Goal: Information Seeking & Learning: Learn about a topic

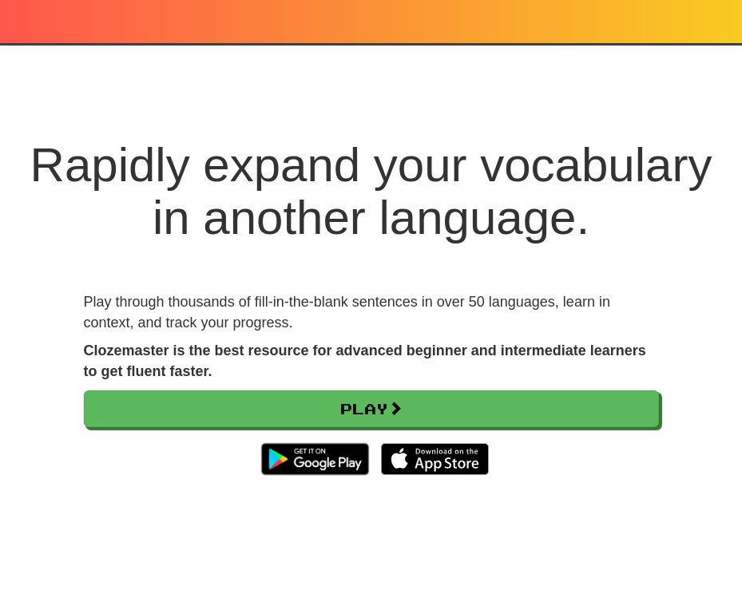
click at [692, 29] on div at bounding box center [371, 21] width 742 height 43
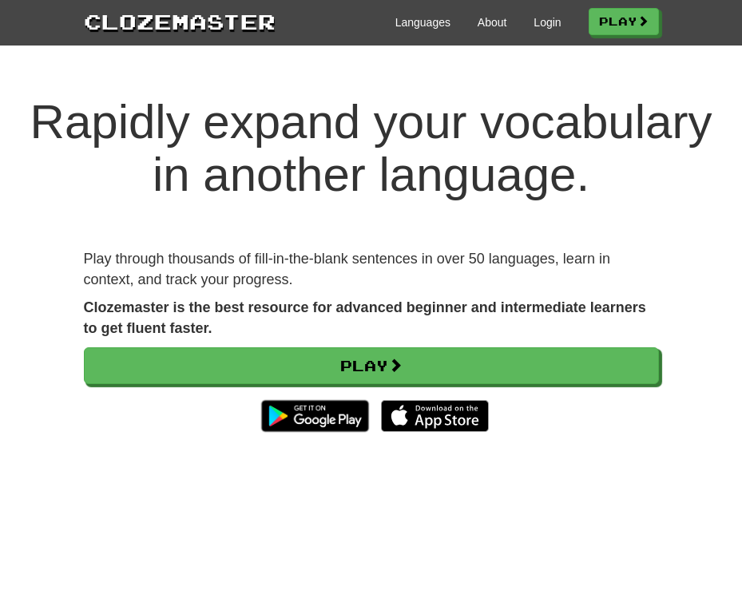
click at [535, 38] on div "Clozemaster Languages About Login Play" at bounding box center [371, 23] width 742 height 46
click at [536, 31] on div "Languages About Login Play" at bounding box center [468, 21] width 384 height 30
click at [538, 27] on link "Login" at bounding box center [547, 22] width 27 height 16
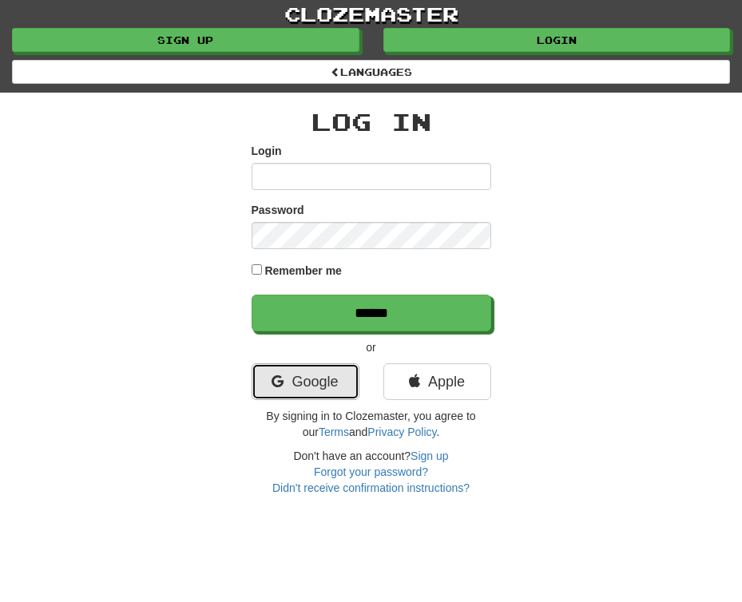
click at [335, 381] on link "Google" at bounding box center [306, 382] width 108 height 37
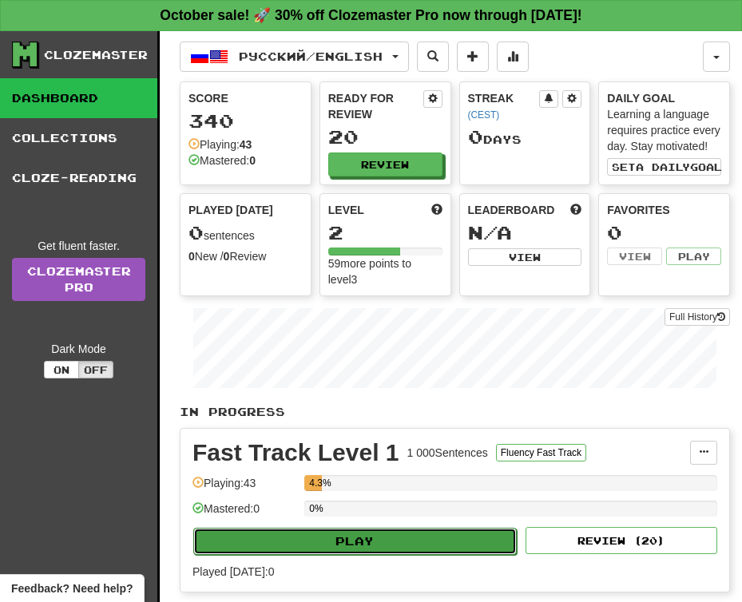
click at [328, 537] on button "Play" at bounding box center [355, 541] width 324 height 27
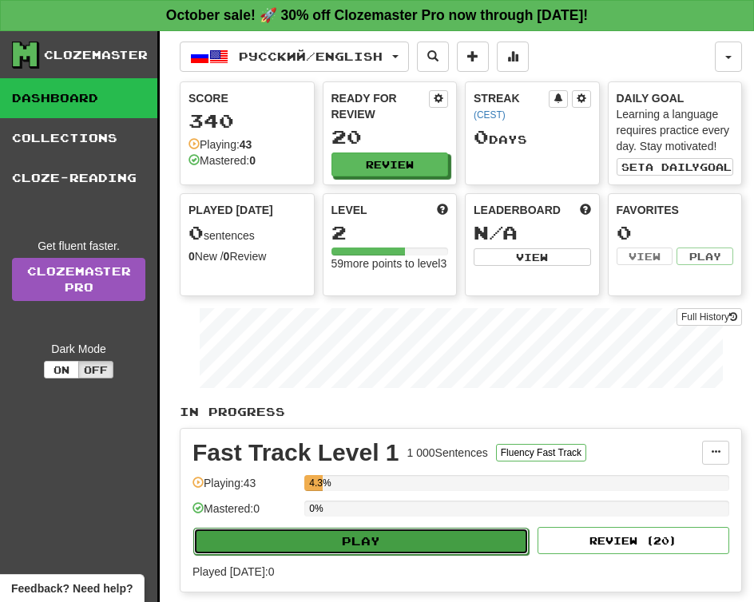
select select "**"
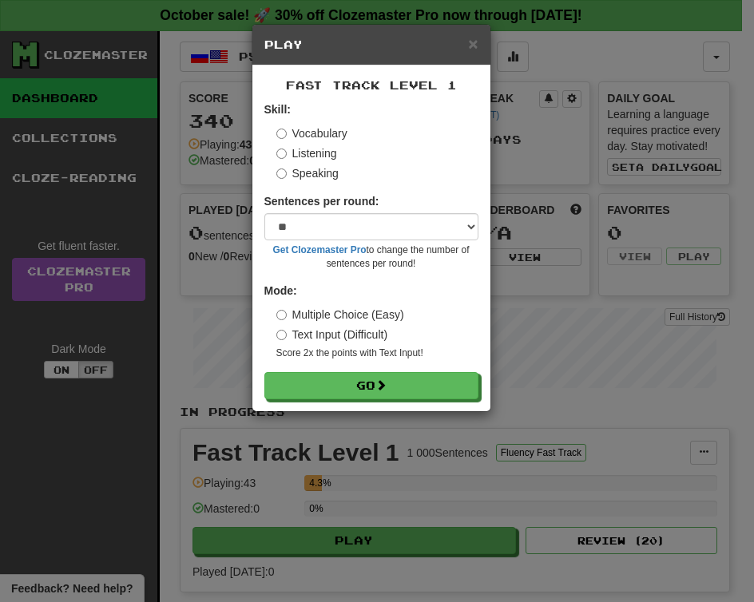
click at [324, 371] on form "Skill: Vocabulary Listening Speaking Sentences per round: * ** ** ** ** ** *** …" at bounding box center [371, 250] width 214 height 298
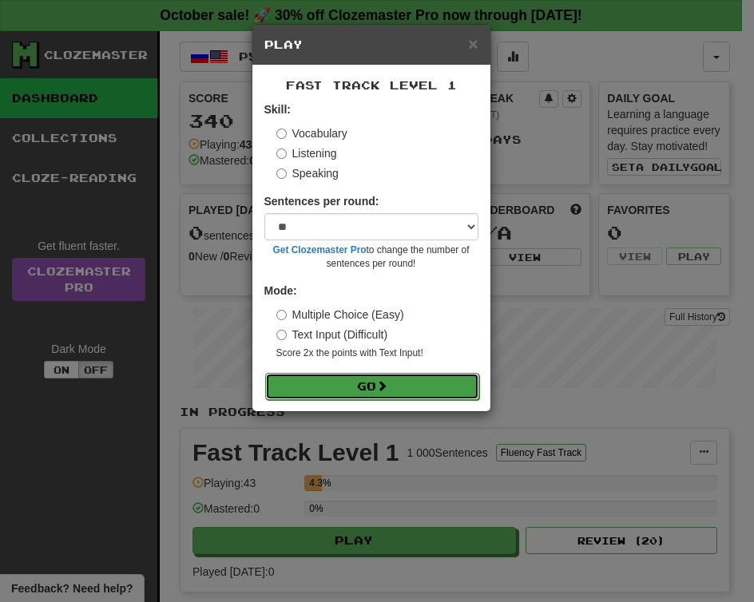
click at [324, 382] on button "Go" at bounding box center [372, 386] width 214 height 27
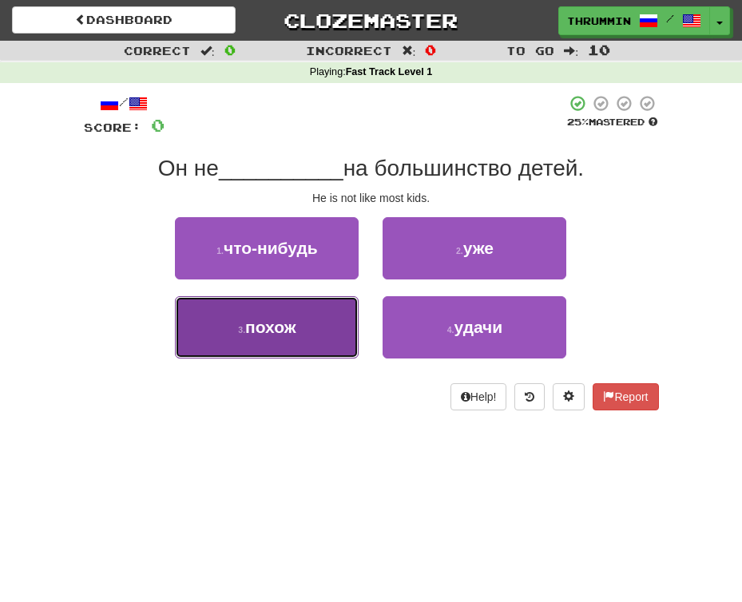
click at [196, 354] on button "3 . похож" at bounding box center [267, 327] width 184 height 62
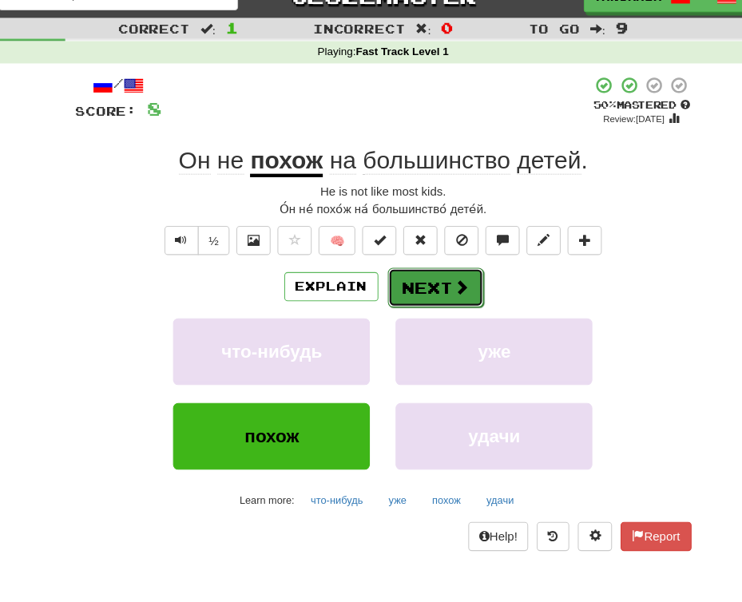
click at [414, 285] on button "Next" at bounding box center [420, 292] width 89 height 37
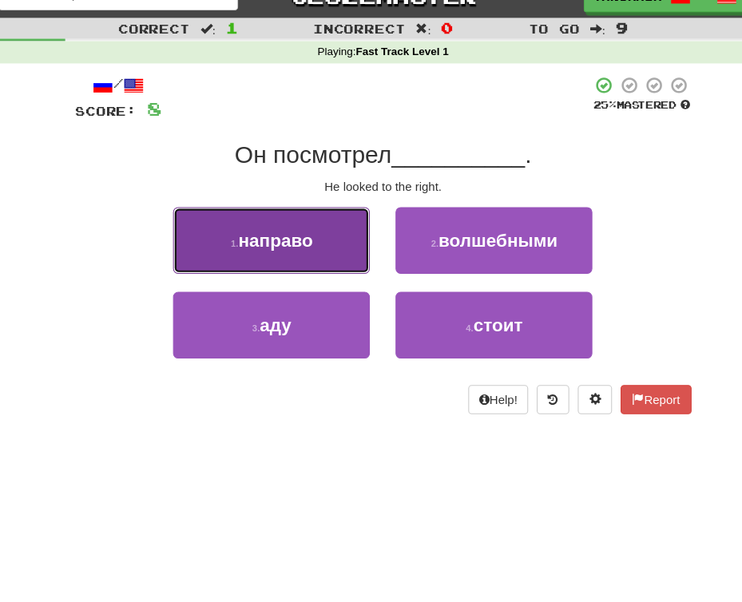
click at [265, 240] on span "направо" at bounding box center [271, 248] width 70 height 18
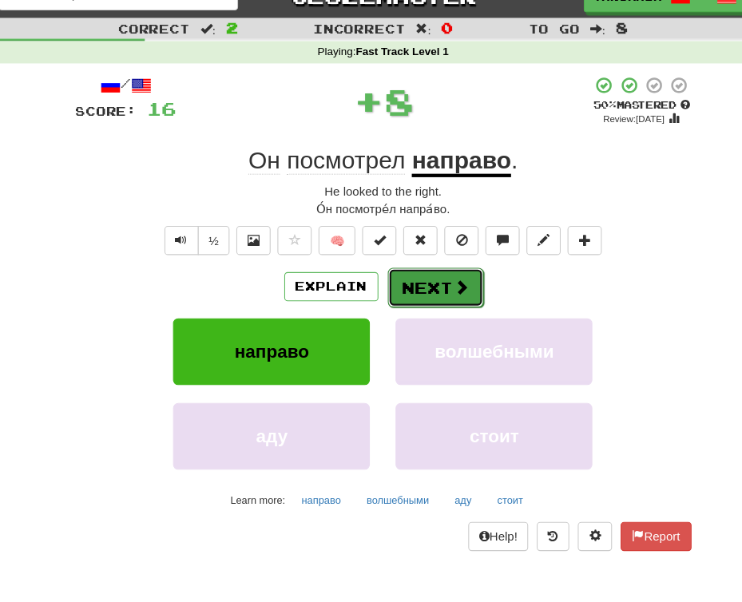
click at [412, 299] on button "Next" at bounding box center [420, 292] width 89 height 37
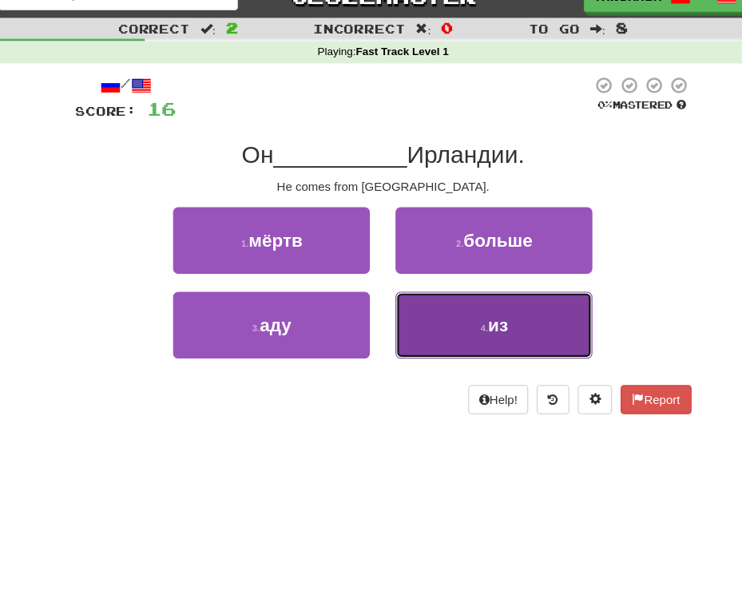
click at [443, 344] on button "4 . из" at bounding box center [475, 327] width 184 height 62
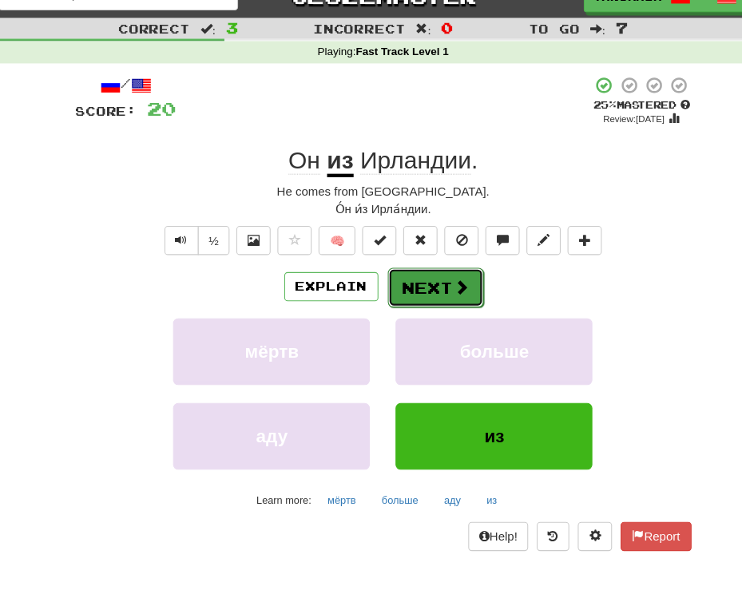
click at [403, 283] on button "Next" at bounding box center [420, 292] width 89 height 37
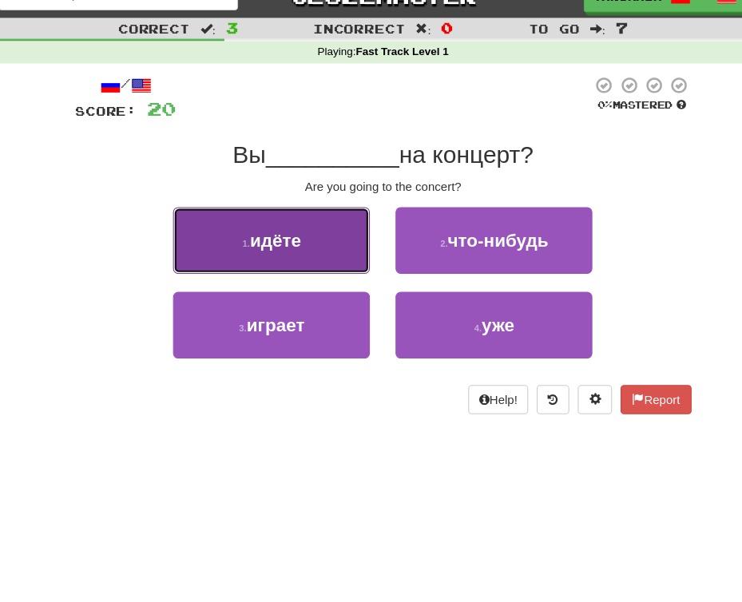
click at [282, 244] on span "идёте" at bounding box center [271, 248] width 48 height 18
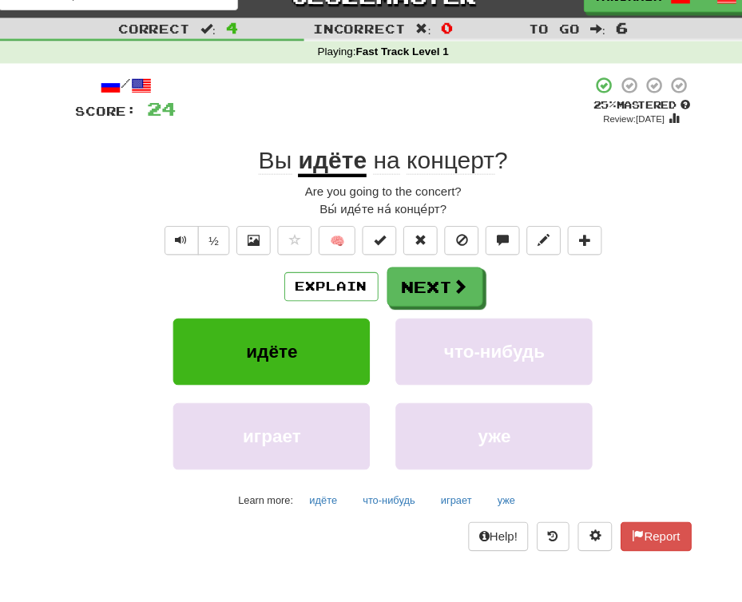
click at [366, 200] on div "Are you going to the concert?" at bounding box center [371, 203] width 575 height 16
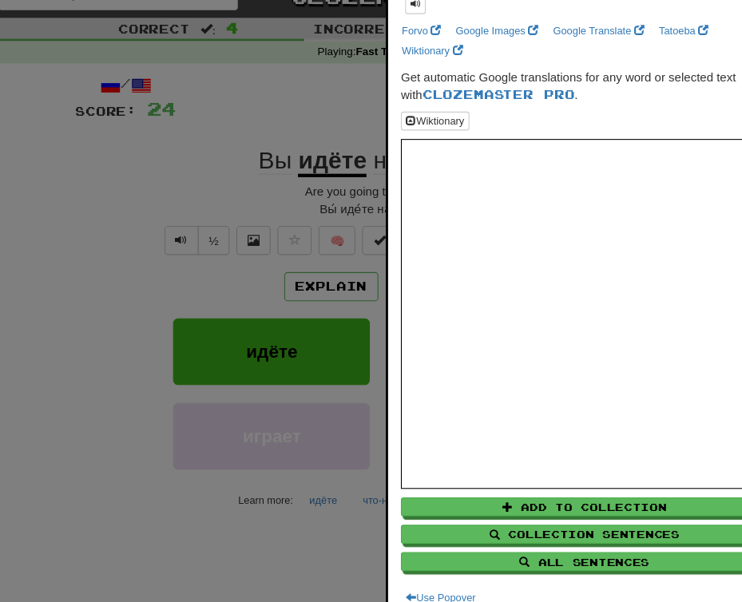
click at [271, 169] on div at bounding box center [371, 301] width 742 height 602
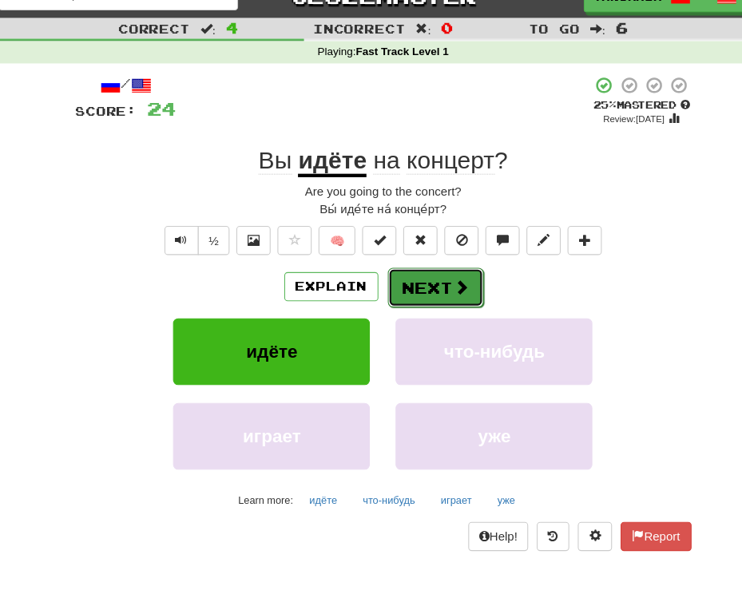
click at [407, 299] on button "Next" at bounding box center [420, 292] width 89 height 37
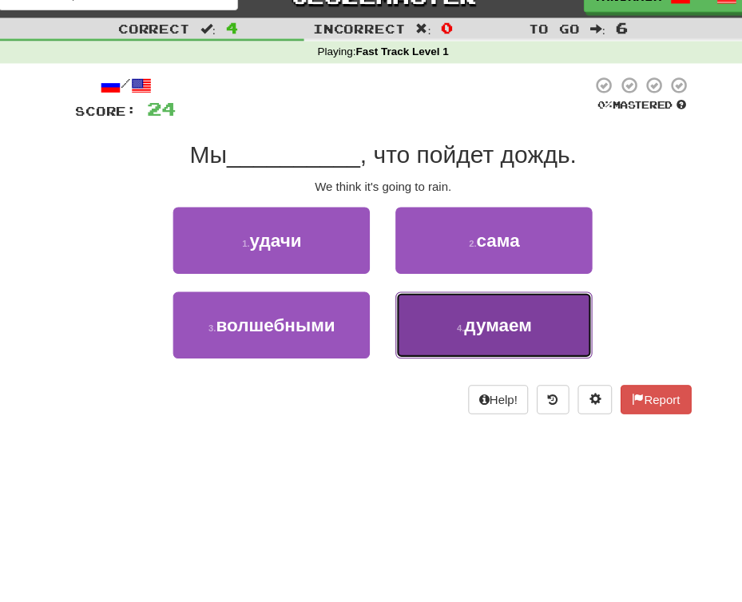
click at [420, 345] on button "4 . думаем" at bounding box center [475, 327] width 184 height 62
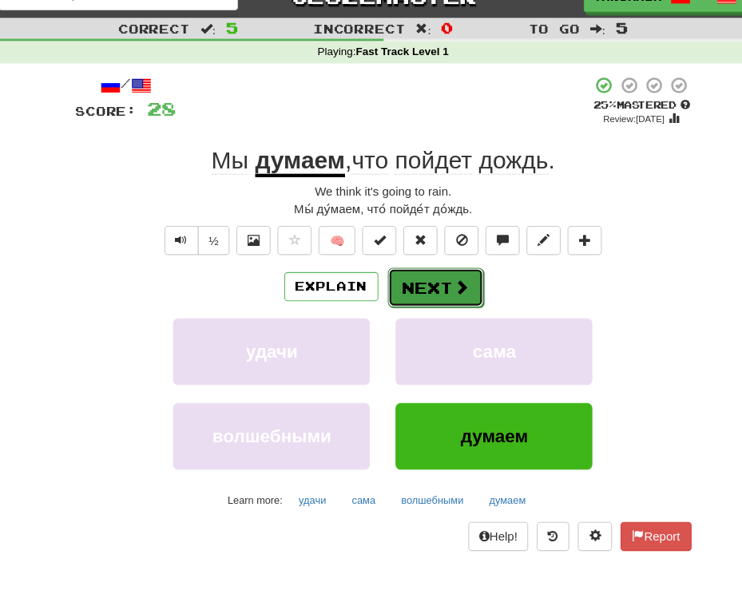
click at [409, 300] on button "Next" at bounding box center [420, 292] width 89 height 37
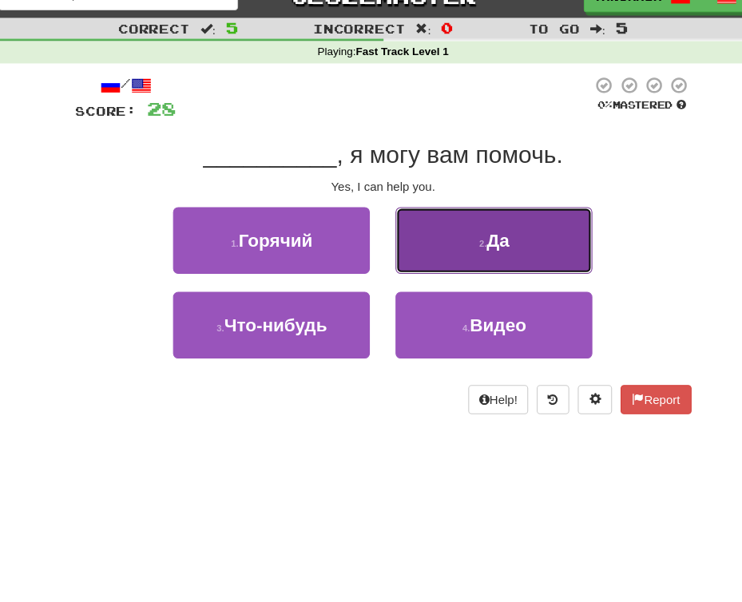
click at [463, 268] on button "2 . Да" at bounding box center [475, 248] width 184 height 62
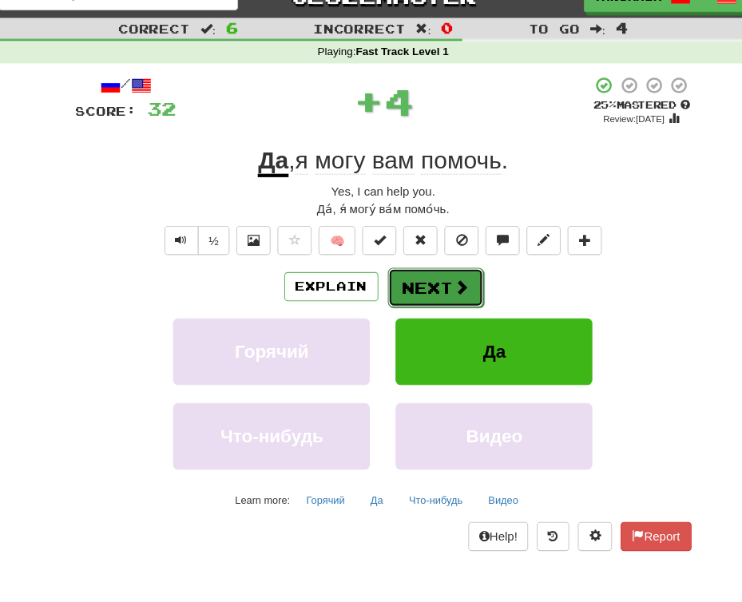
click at [424, 285] on button "Next" at bounding box center [420, 292] width 89 height 37
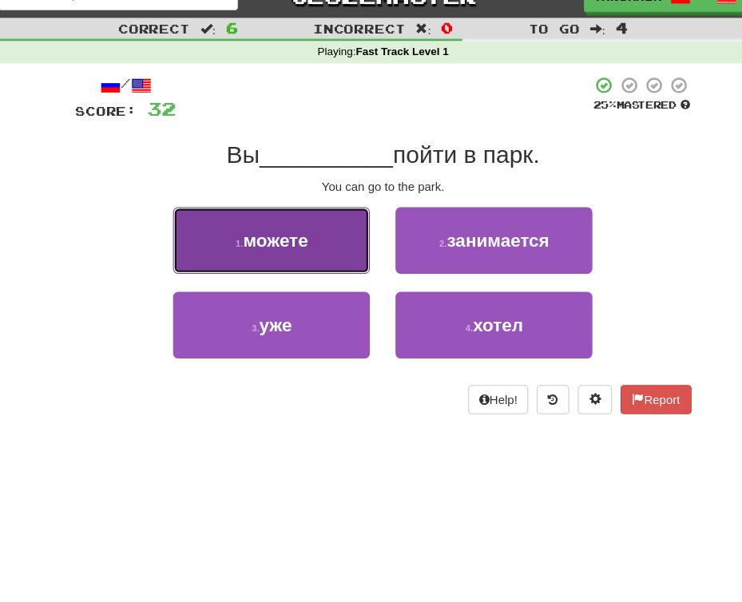
click at [244, 253] on span "можете" at bounding box center [271, 248] width 61 height 18
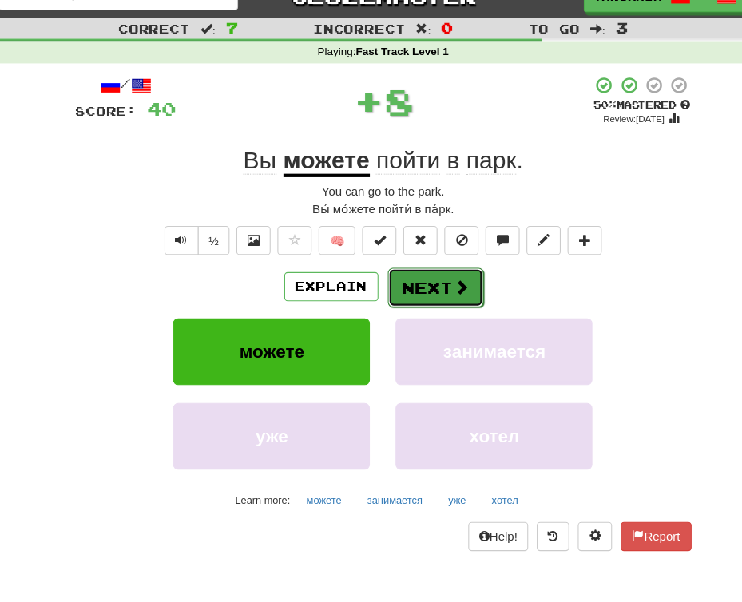
click at [412, 286] on button "Next" at bounding box center [420, 292] width 89 height 37
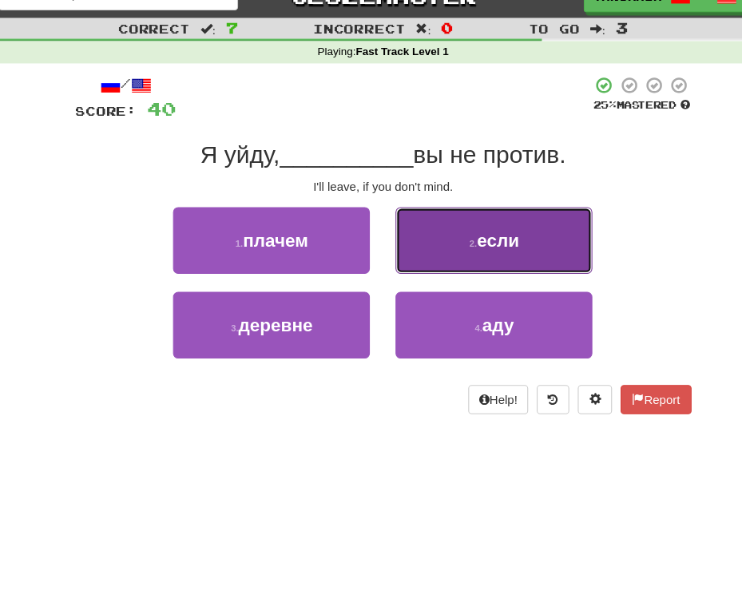
click at [408, 237] on button "2 . если" at bounding box center [475, 248] width 184 height 62
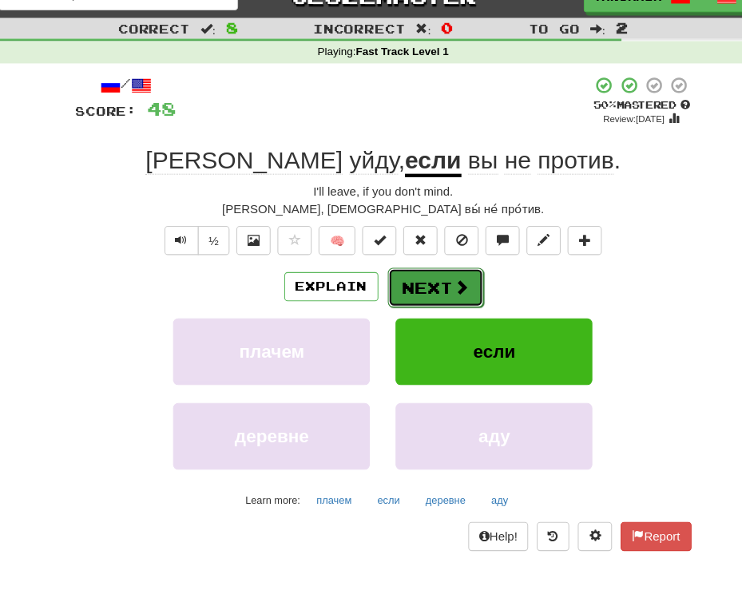
click at [408, 299] on button "Next" at bounding box center [420, 292] width 89 height 37
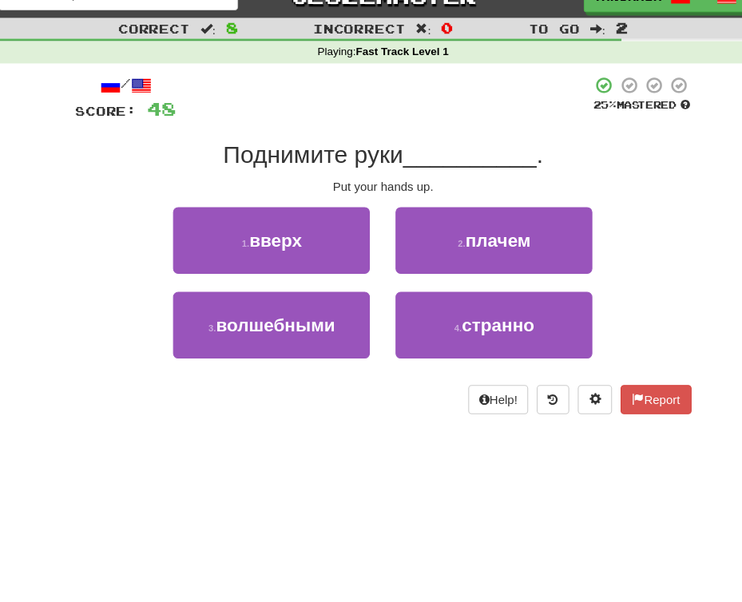
click at [283, 174] on span "Поднимите руки" at bounding box center [306, 168] width 168 height 25
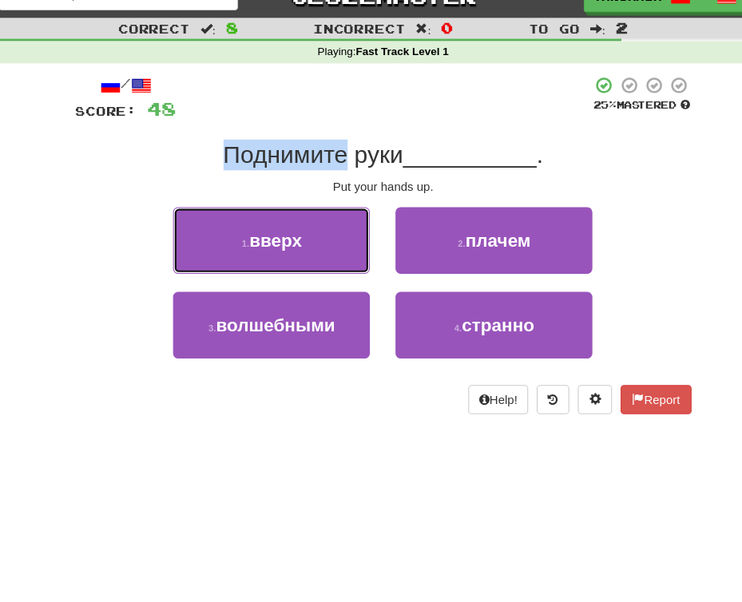
click at [249, 278] on button "1 . вверх" at bounding box center [267, 248] width 184 height 62
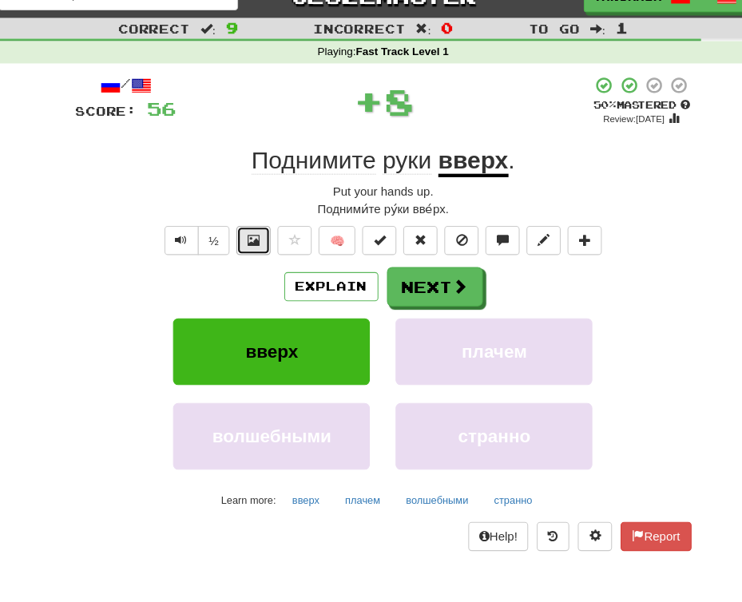
click at [252, 252] on span at bounding box center [250, 247] width 11 height 11
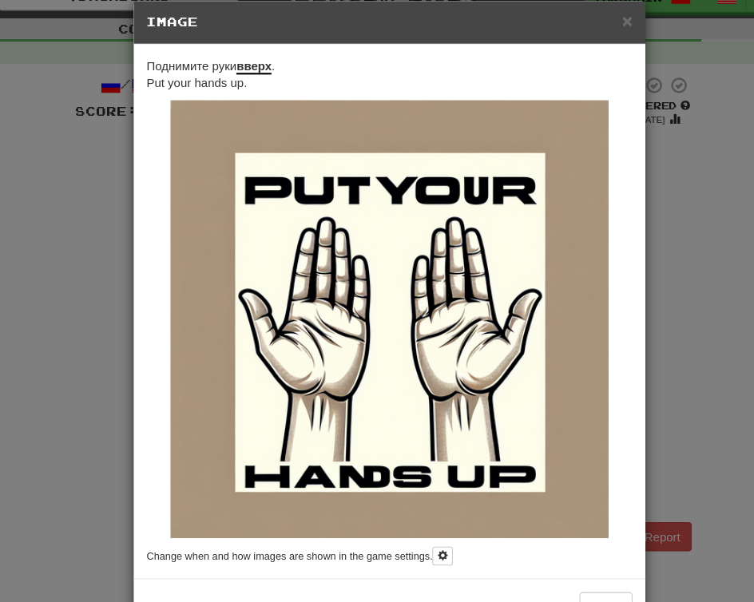
click at [66, 235] on div "× Image Поднимите руки вверх . Put your hands up. Change when and how images ar…" at bounding box center [377, 301] width 754 height 602
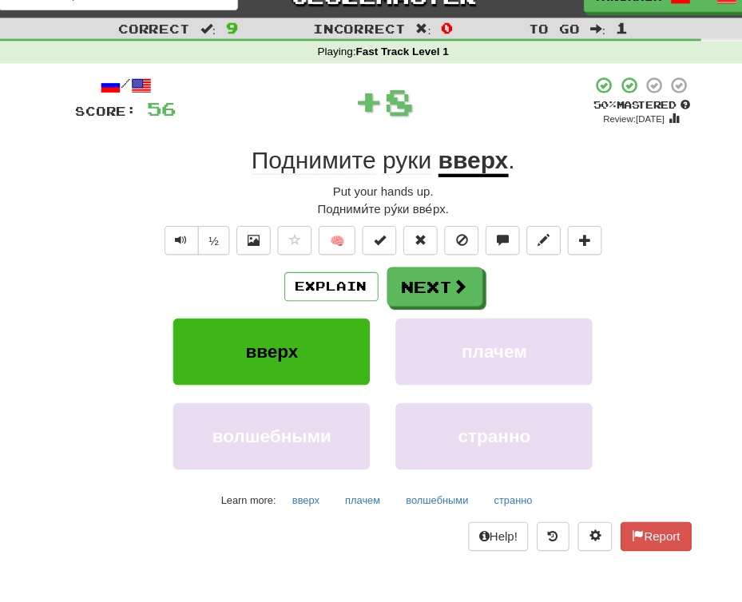
click at [159, 201] on div "Put your hands up." at bounding box center [371, 203] width 575 height 16
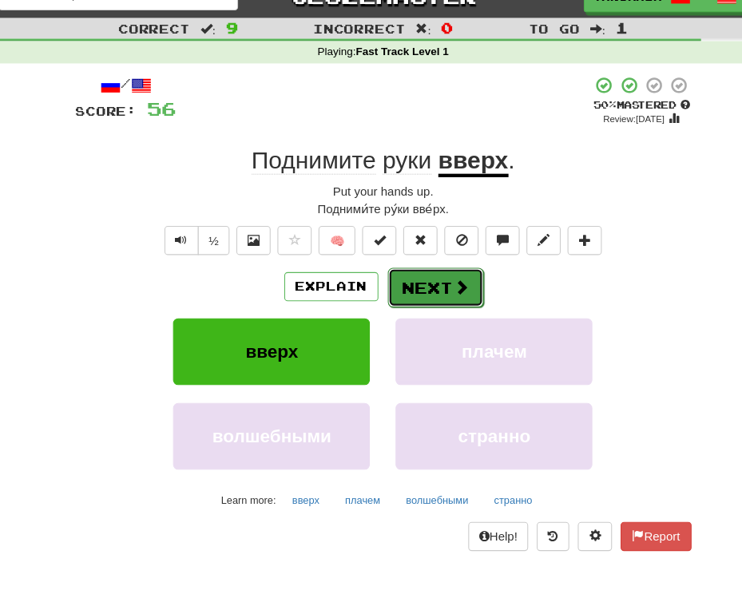
click at [415, 289] on button "Next" at bounding box center [420, 292] width 89 height 37
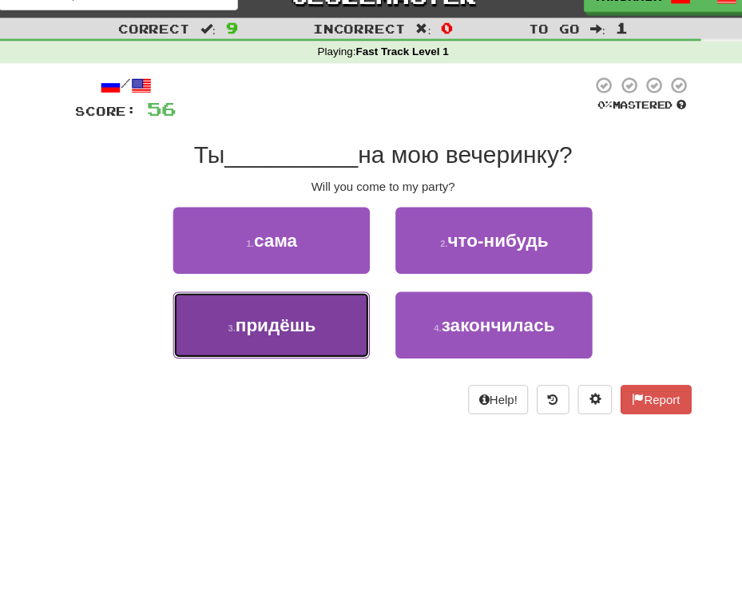
click at [280, 345] on button "3 . придёшь" at bounding box center [267, 327] width 184 height 62
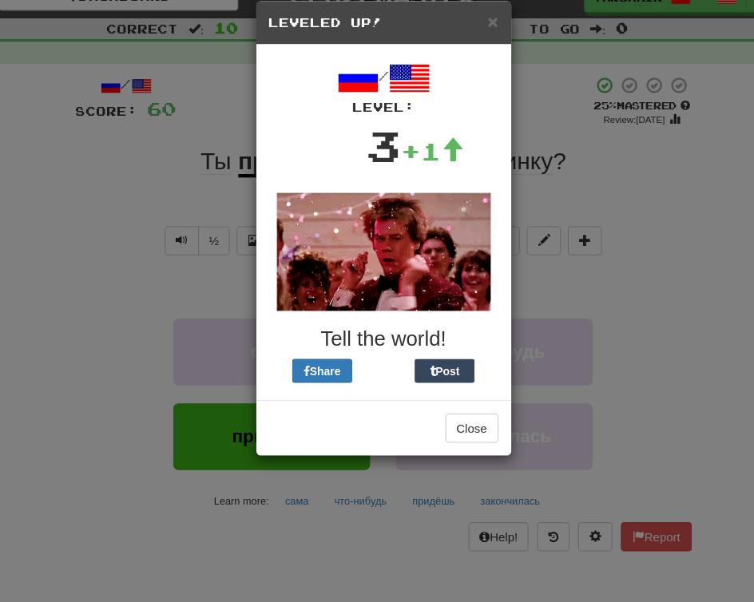
click at [574, 210] on div "× Leveled Up! / Level: 3 +1 Tell the world! Share Post Close" at bounding box center [377, 301] width 754 height 602
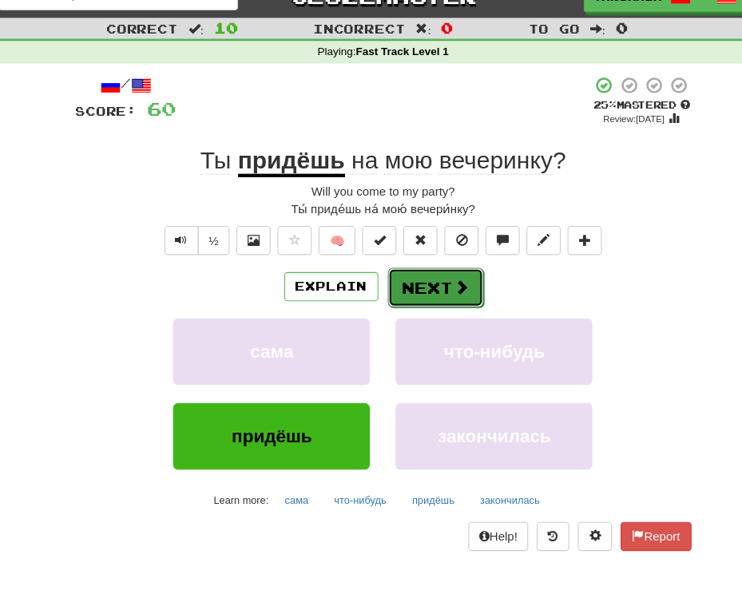
click at [417, 307] on button "Next" at bounding box center [420, 292] width 89 height 37
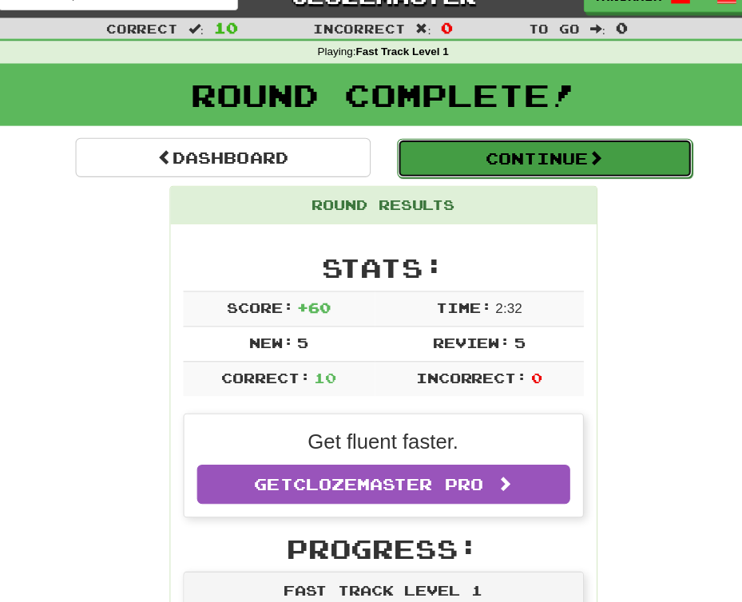
click at [442, 159] on button "Continue" at bounding box center [522, 171] width 276 height 37
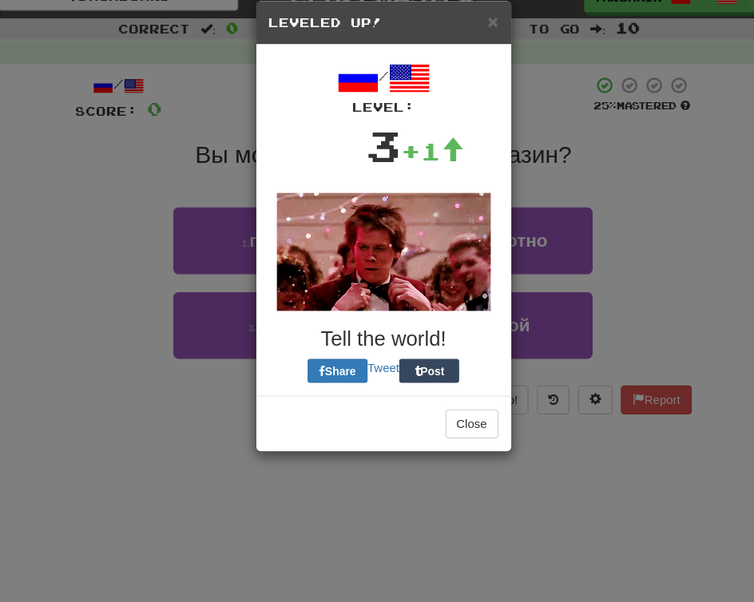
click at [550, 471] on div "× Leveled Up! / Level: 3 +1 Tell the world! Share Tweet Post Close" at bounding box center [377, 301] width 754 height 602
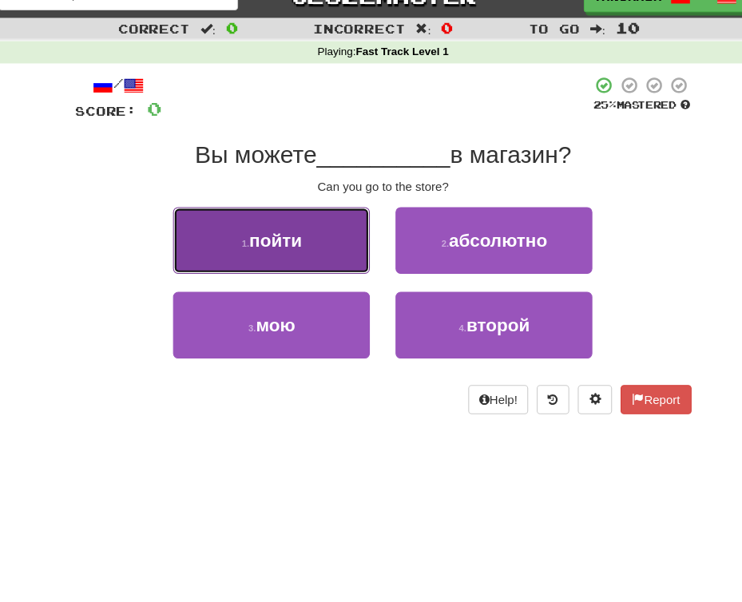
click at [317, 244] on button "1 . пойти" at bounding box center [267, 248] width 184 height 62
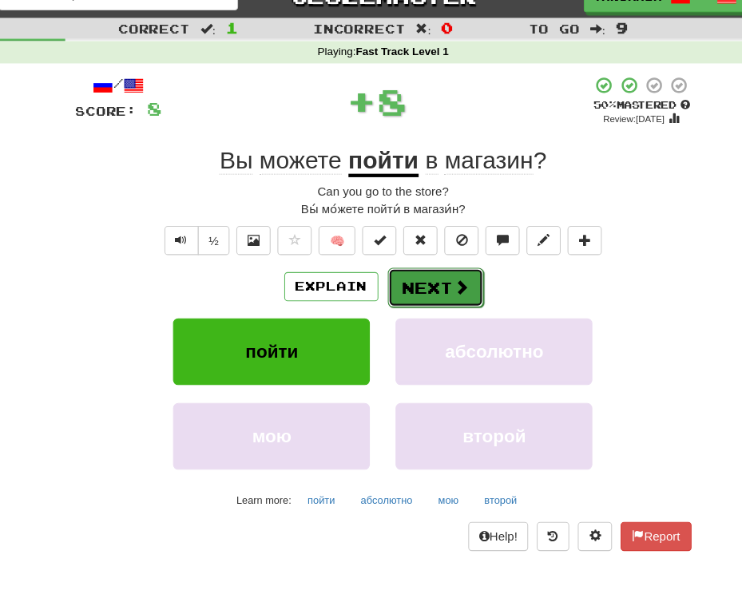
click at [395, 284] on button "Next" at bounding box center [420, 292] width 89 height 37
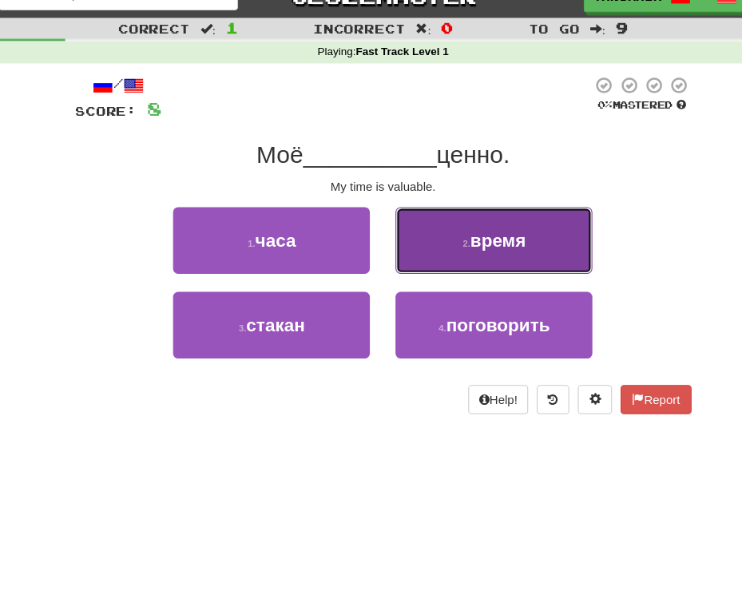
click at [435, 238] on button "2 . время" at bounding box center [475, 248] width 184 height 62
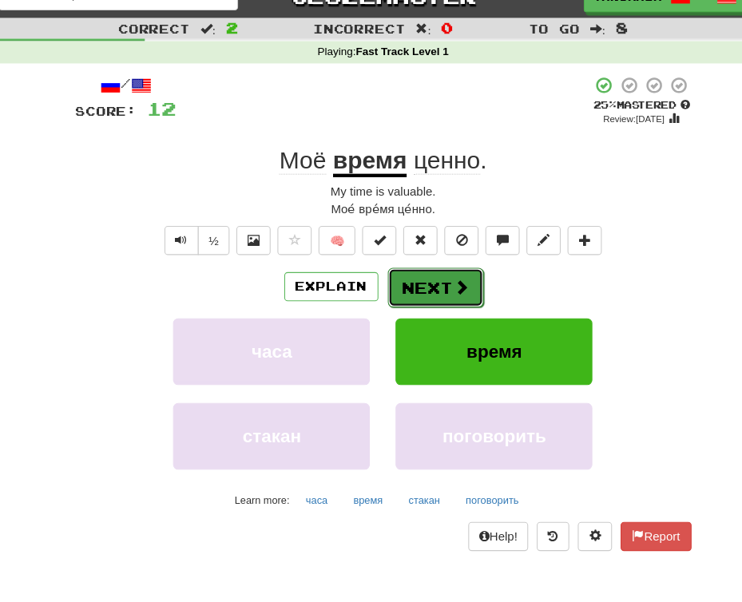
click at [412, 292] on button "Next" at bounding box center [420, 292] width 89 height 37
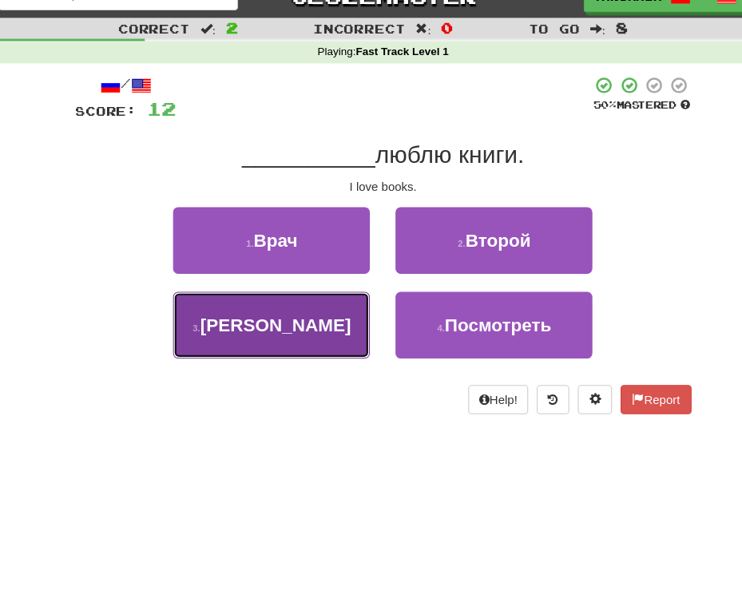
click at [309, 323] on button "3 . Я" at bounding box center [267, 327] width 184 height 62
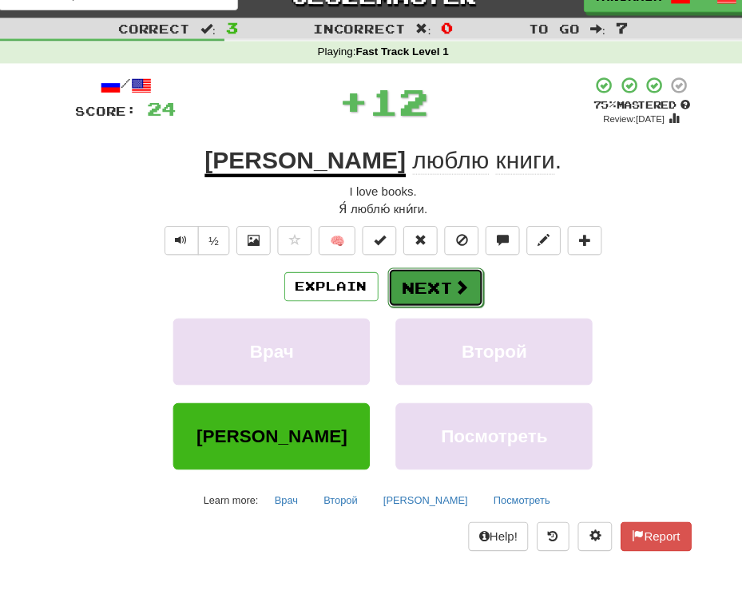
click at [393, 296] on button "Next" at bounding box center [420, 292] width 89 height 37
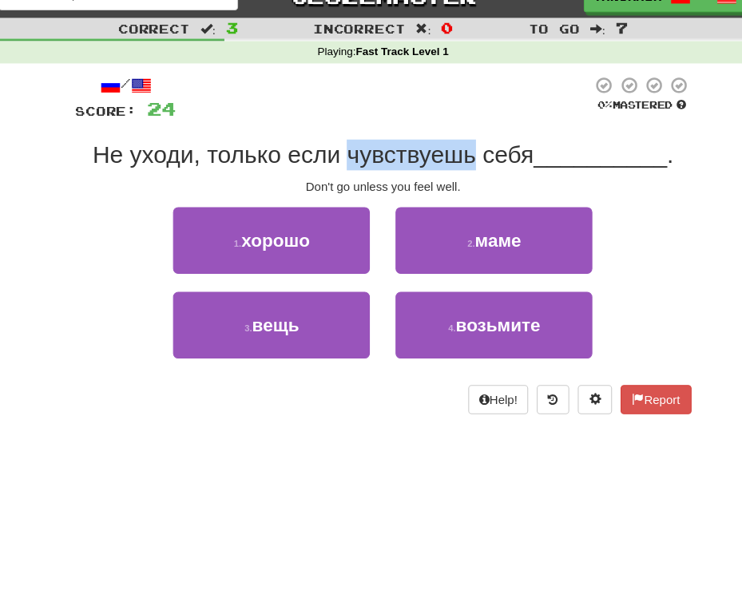
drag, startPoint x: 345, startPoint y: 171, endPoint x: 467, endPoint y: 169, distance: 121.5
click at [467, 169] on span "Не уходи, только если чувствуешь себя" at bounding box center [306, 168] width 412 height 25
click at [503, 166] on span "Не уходи, только если чувствуешь себя" at bounding box center [306, 168] width 412 height 25
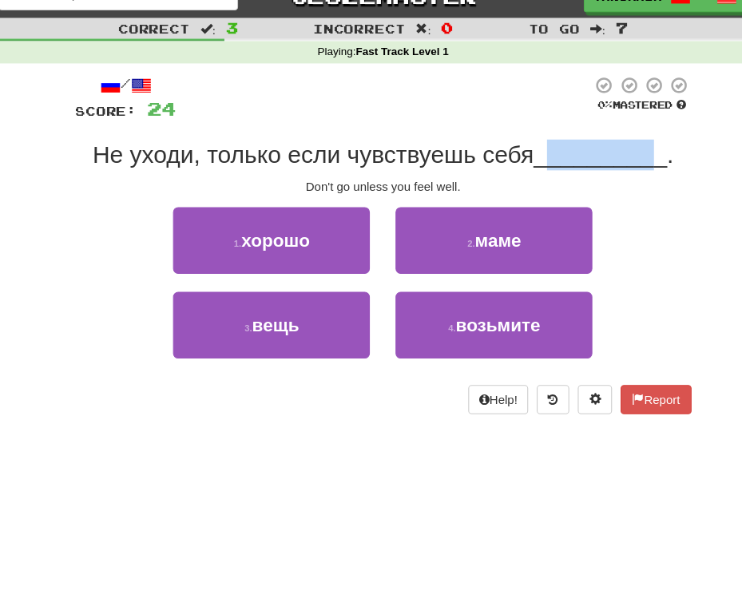
drag, startPoint x: 532, startPoint y: 174, endPoint x: 630, endPoint y: 166, distance: 98.6
click at [630, 166] on span "__________" at bounding box center [574, 168] width 125 height 25
click at [365, 207] on div "/ Score: 24 0 % Mastered Не уходи, только если чувствуешь себя __________ . Don…" at bounding box center [371, 252] width 575 height 316
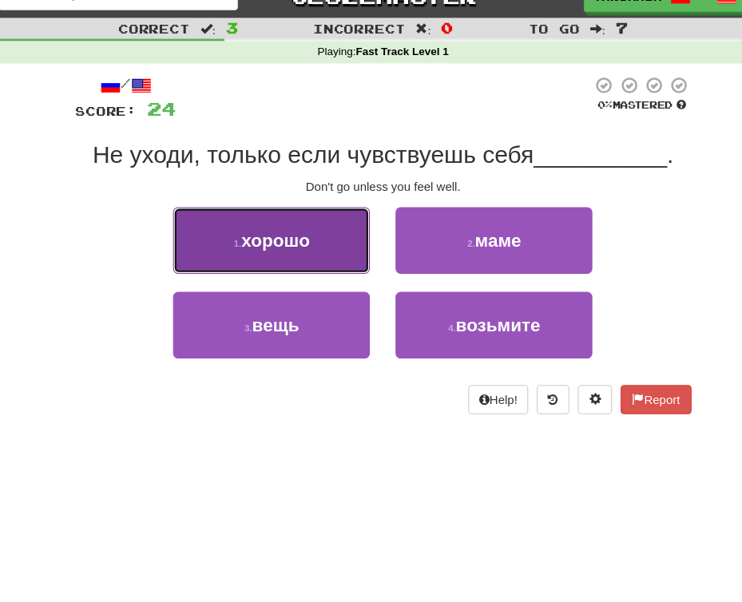
click at [255, 259] on button "1 . хорошо" at bounding box center [267, 248] width 184 height 62
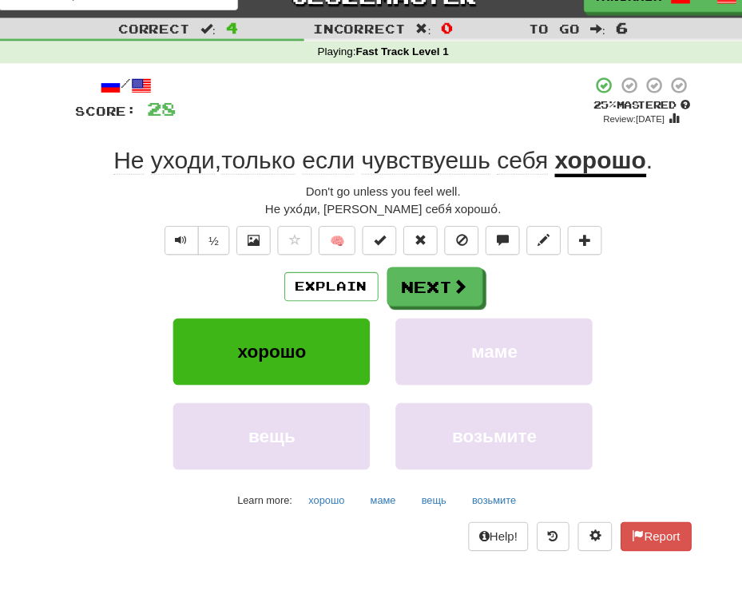
click at [366, 207] on div "Don't go unless you feel well." at bounding box center [371, 203] width 575 height 16
click at [420, 292] on button "Next" at bounding box center [420, 292] width 89 height 37
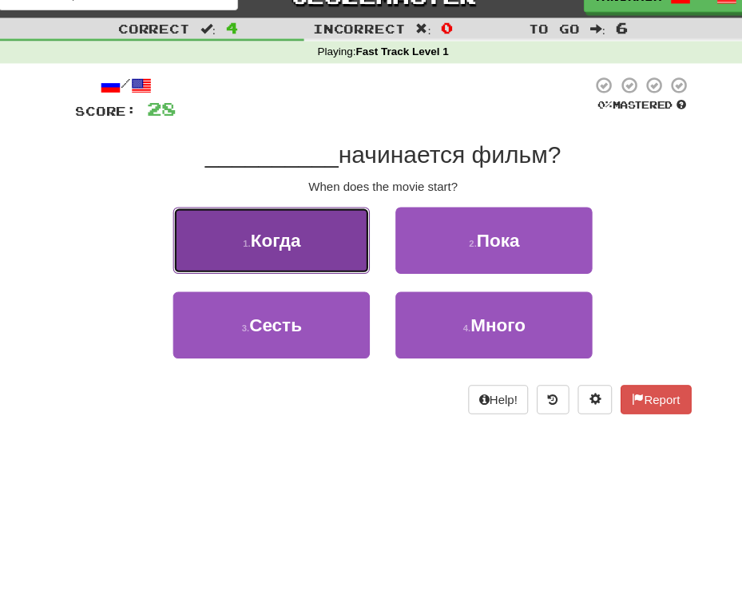
click at [234, 274] on button "1 . Когда" at bounding box center [267, 248] width 184 height 62
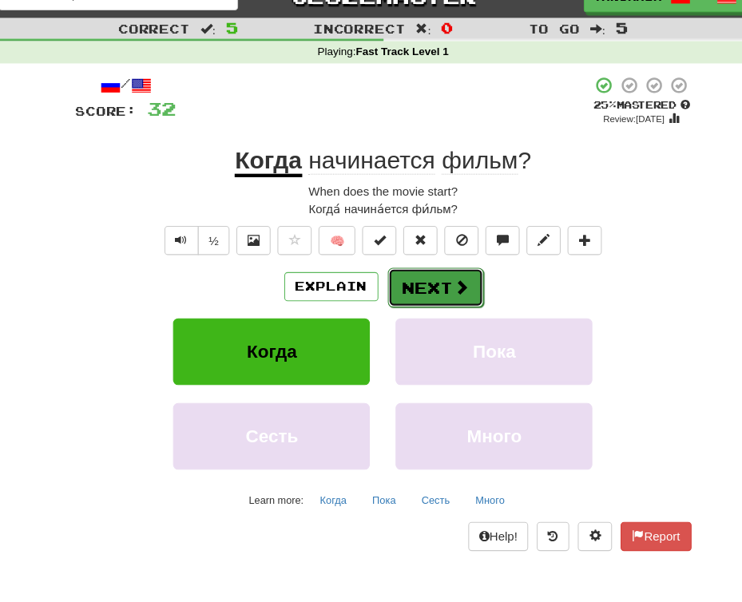
click at [412, 297] on button "Next" at bounding box center [420, 292] width 89 height 37
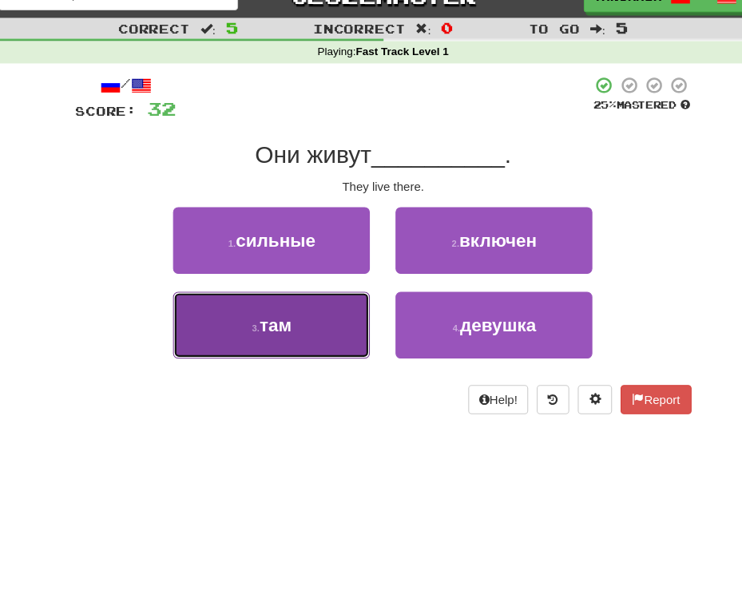
click at [286, 340] on button "3 . там" at bounding box center [267, 327] width 184 height 62
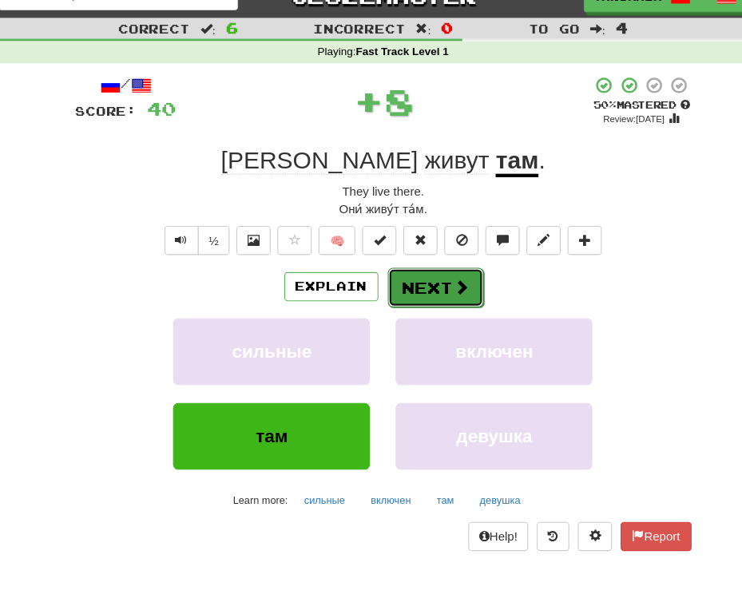
click at [394, 293] on button "Next" at bounding box center [420, 292] width 89 height 37
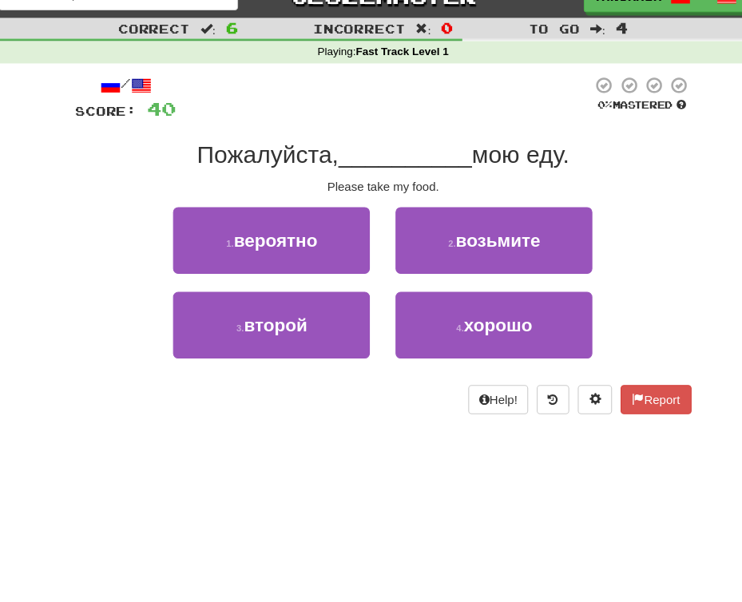
drag, startPoint x: 459, startPoint y: 173, endPoint x: 547, endPoint y: 159, distance: 89.9
click at [545, 159] on span "мою еду." at bounding box center [499, 168] width 91 height 25
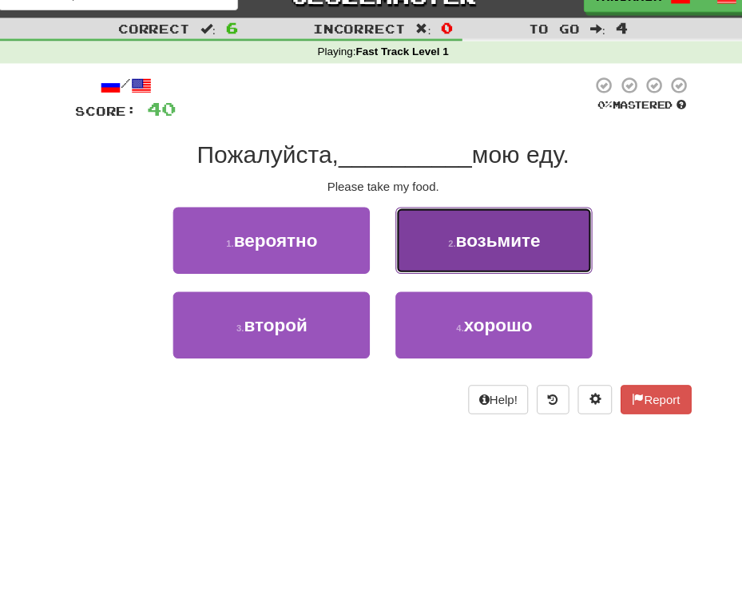
click at [509, 244] on span "возьмите" at bounding box center [478, 248] width 79 height 18
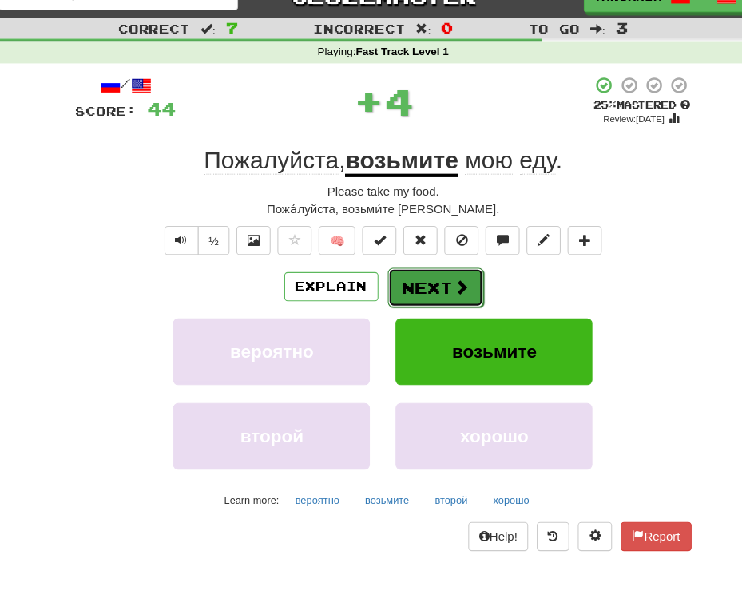
click at [437, 288] on span at bounding box center [444, 291] width 14 height 14
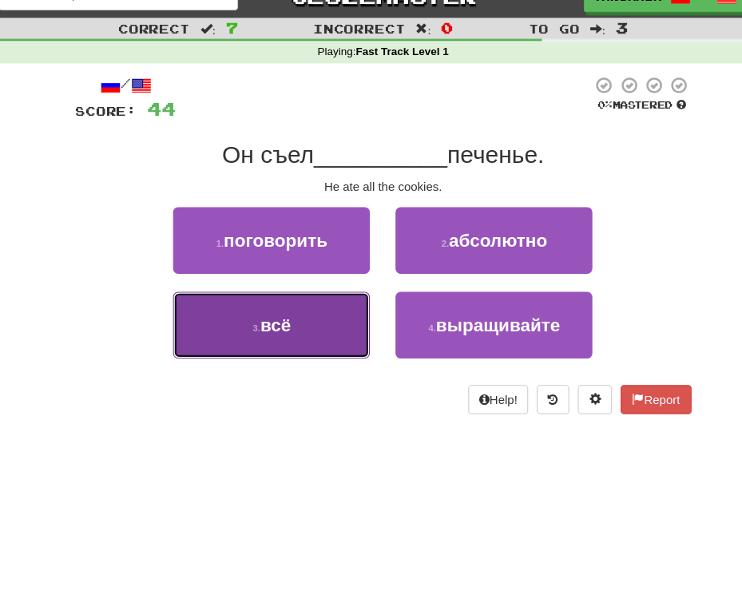
click at [215, 320] on button "3 . всё" at bounding box center [267, 327] width 184 height 62
